Goal: Transaction & Acquisition: Book appointment/travel/reservation

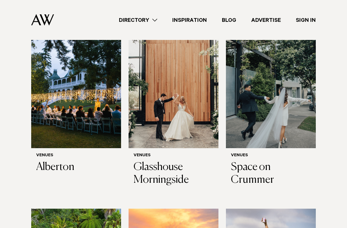
scroll to position [428, 0]
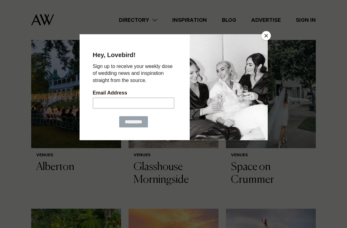
click at [267, 38] on button "Close" at bounding box center [265, 35] width 9 height 9
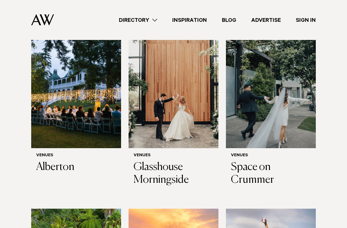
click at [176, 161] on h3 "Glasshouse Morningside" at bounding box center [174, 174] width 80 height 26
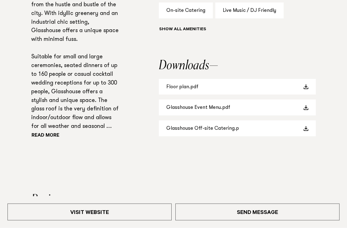
scroll to position [440, 0]
click at [269, 79] on link "Floor plan.pdf" at bounding box center [237, 87] width 157 height 16
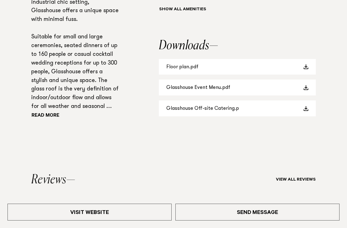
click at [223, 84] on link "Glasshouse Event Menu.pdf" at bounding box center [237, 88] width 157 height 16
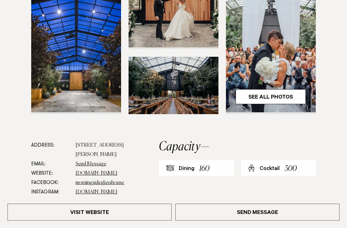
scroll to position [186, 0]
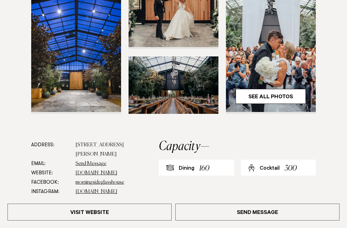
click at [266, 97] on link "See All Photos" at bounding box center [271, 96] width 70 height 15
click at [299, 96] on link "See All Photos" at bounding box center [271, 96] width 70 height 15
